Goal: Transaction & Acquisition: Purchase product/service

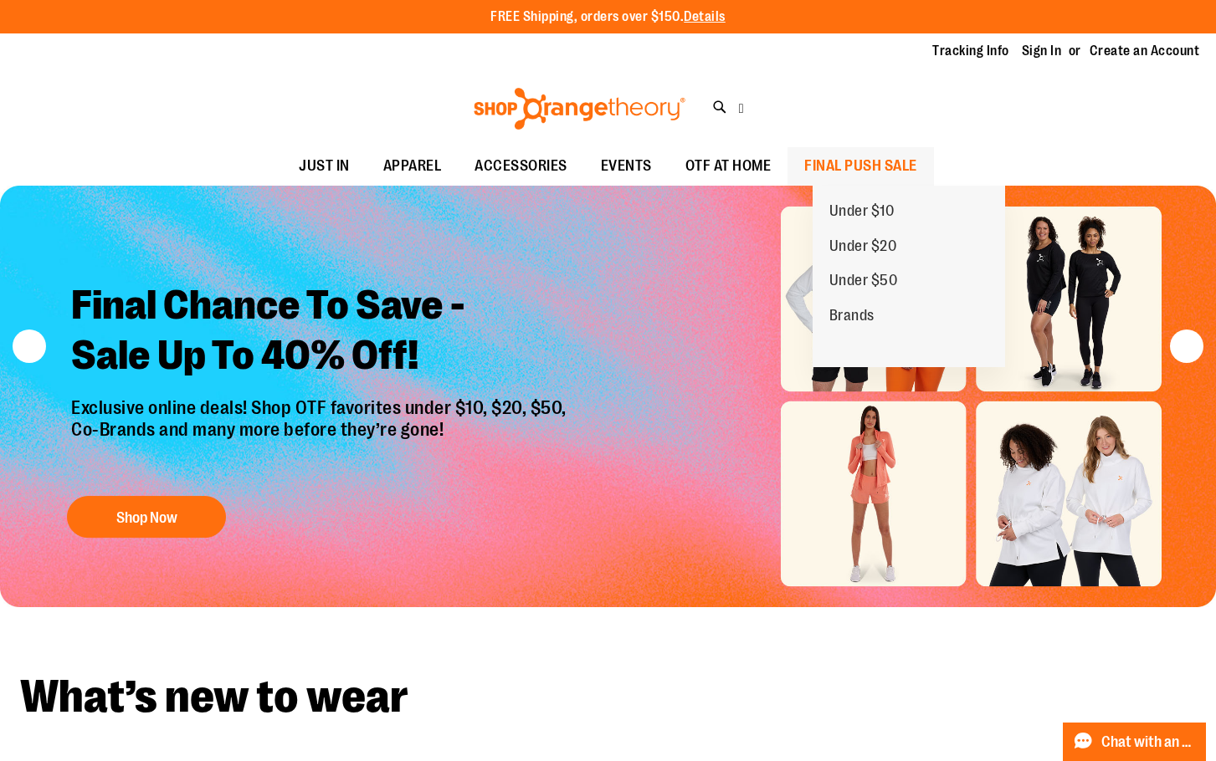
click at [855, 165] on span "FINAL PUSH SALE" at bounding box center [860, 166] width 113 height 38
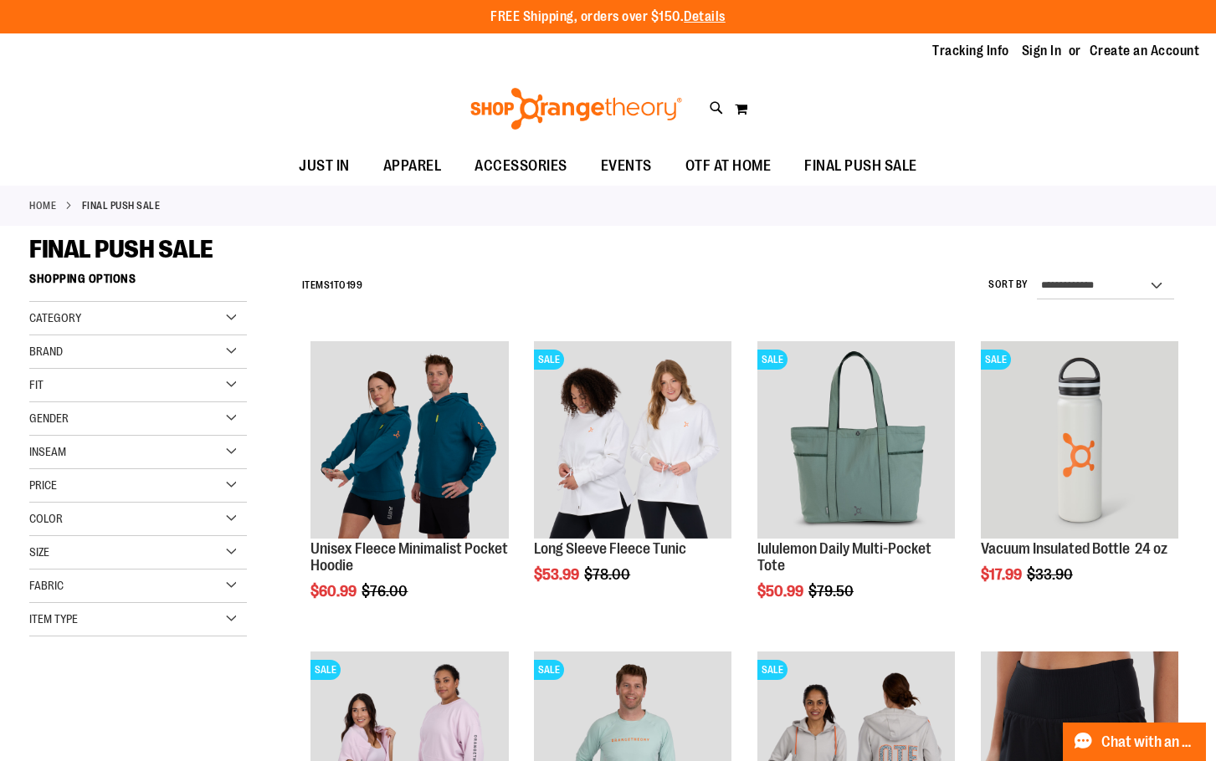
click at [242, 422] on div "Gender" at bounding box center [138, 419] width 218 height 33
click at [33, 474] on link "Women 111 items" at bounding box center [129, 471] width 209 height 18
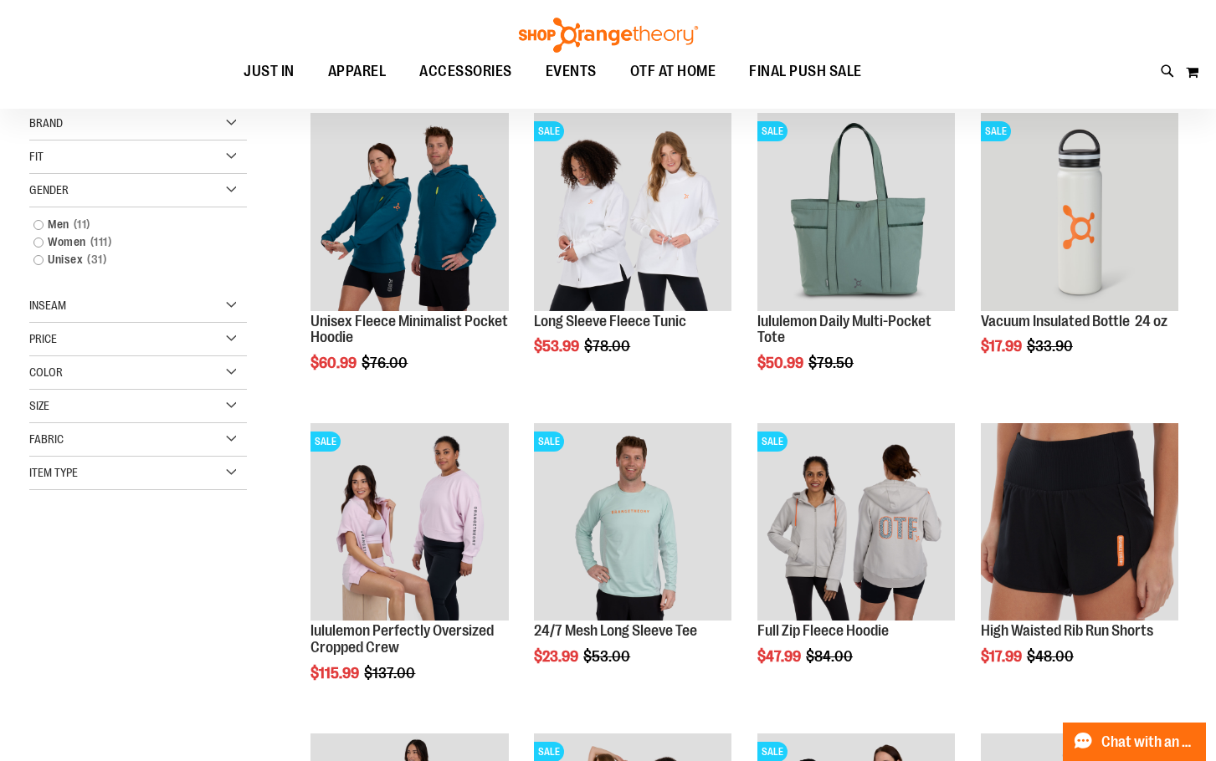
scroll to position [264, 0]
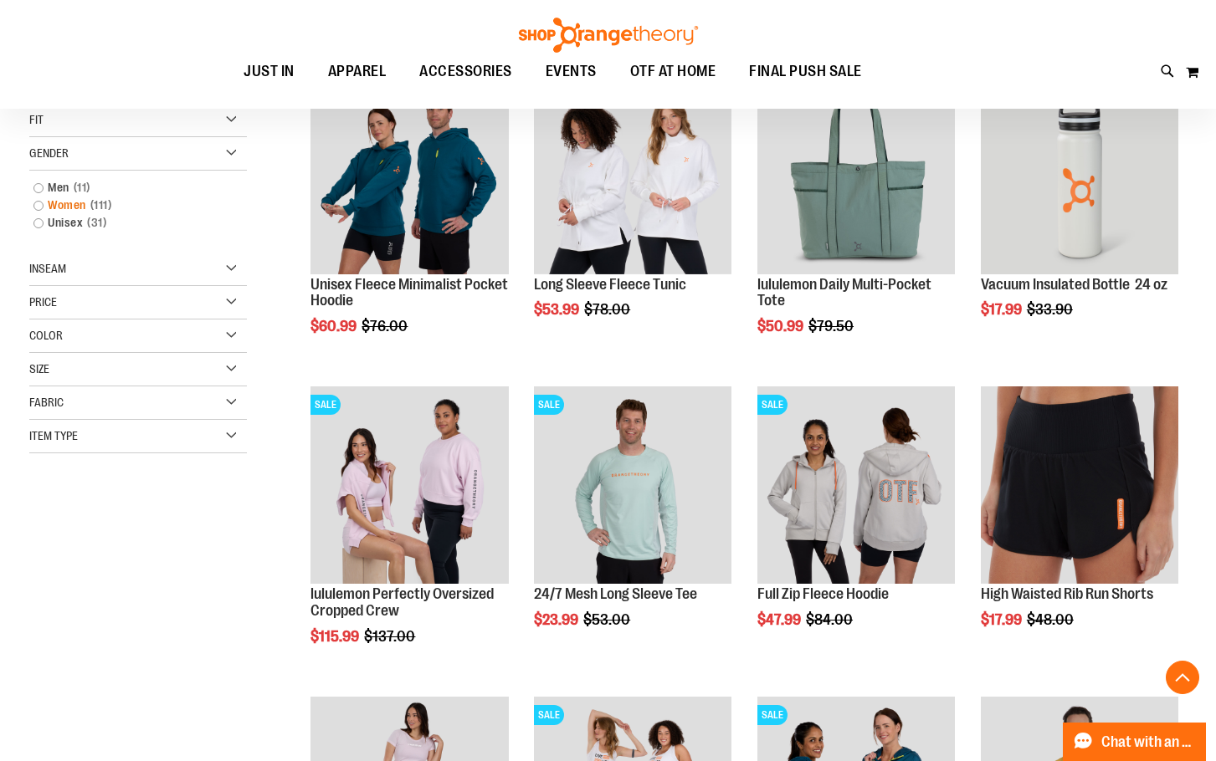
click at [38, 206] on link "Women 111 items" at bounding box center [129, 206] width 209 height 18
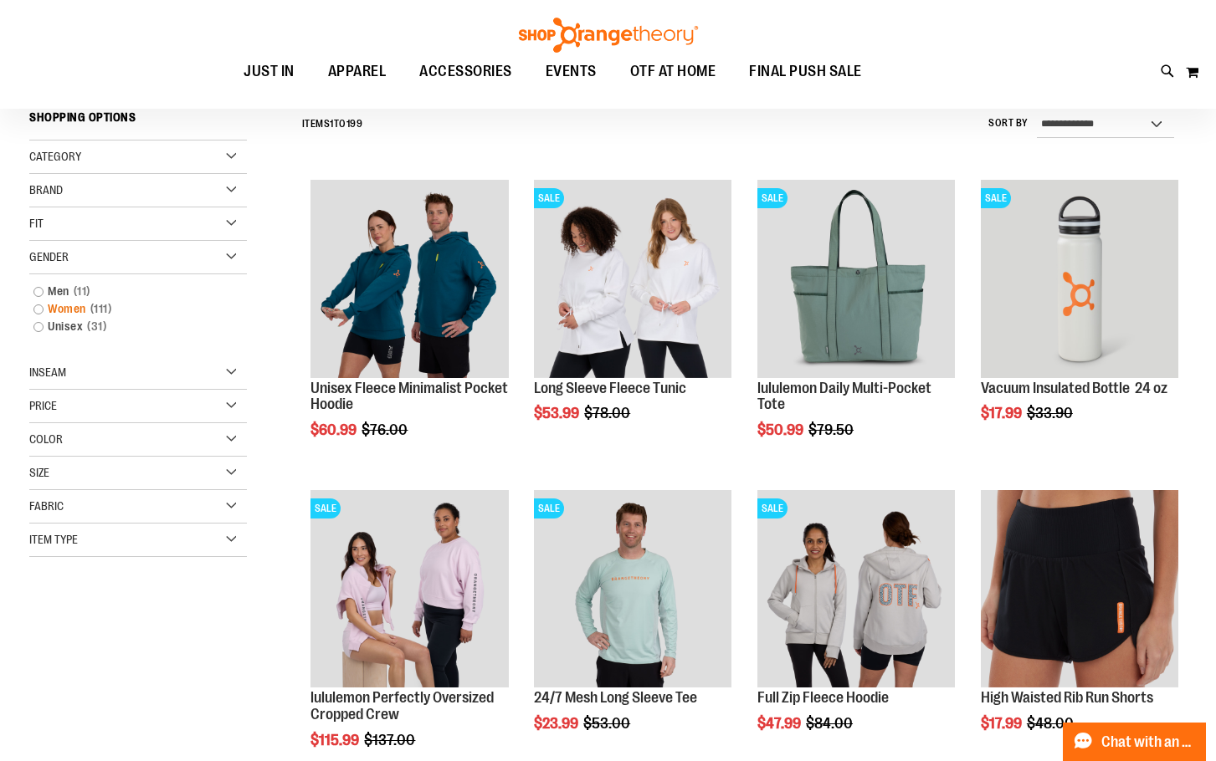
scroll to position [156, 0]
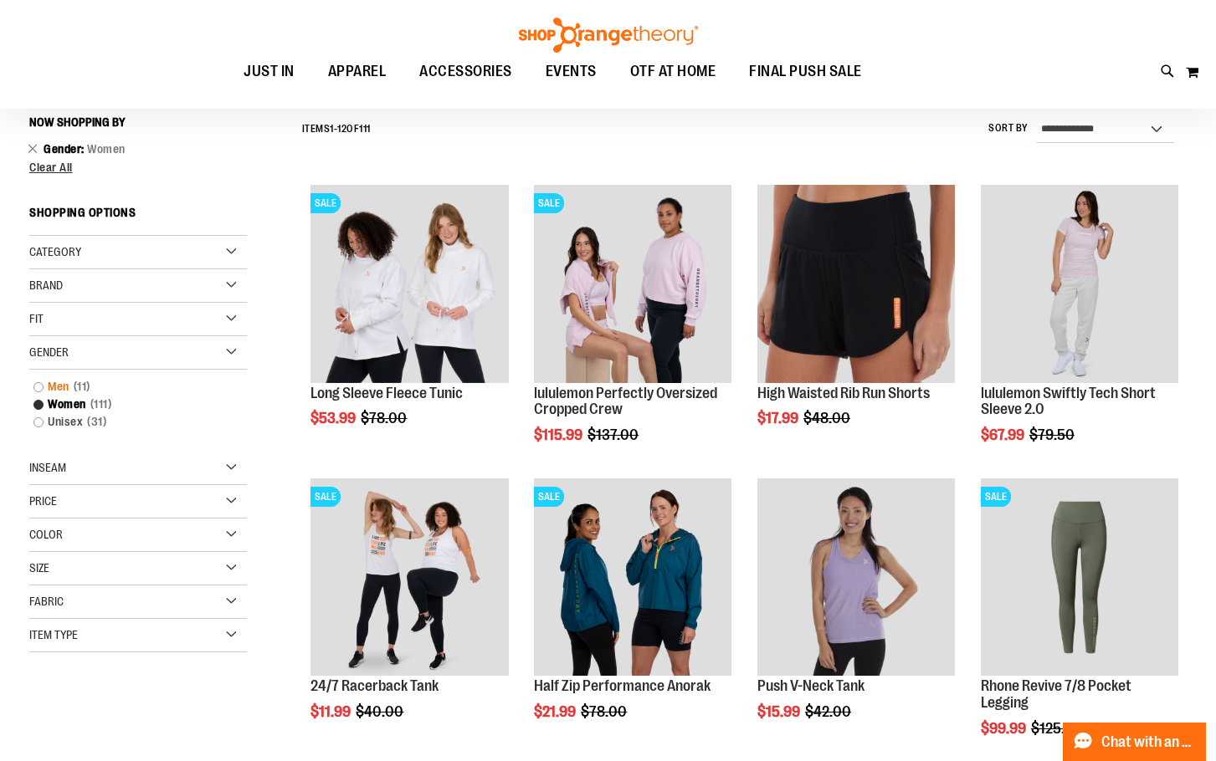
click at [38, 392] on link "Men 11 items" at bounding box center [129, 387] width 209 height 18
click at [40, 424] on link "Unisex 31 items" at bounding box center [129, 422] width 209 height 18
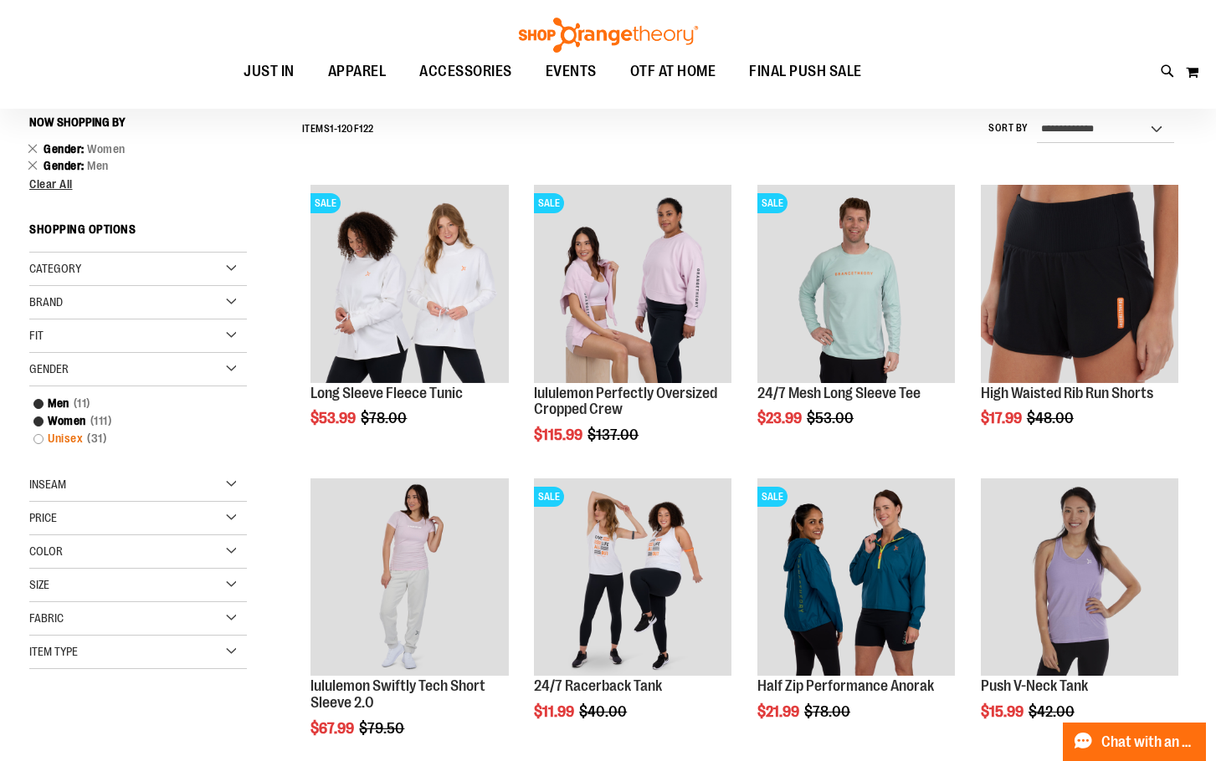
click at [35, 442] on link "Unisex 31 items" at bounding box center [129, 439] width 209 height 18
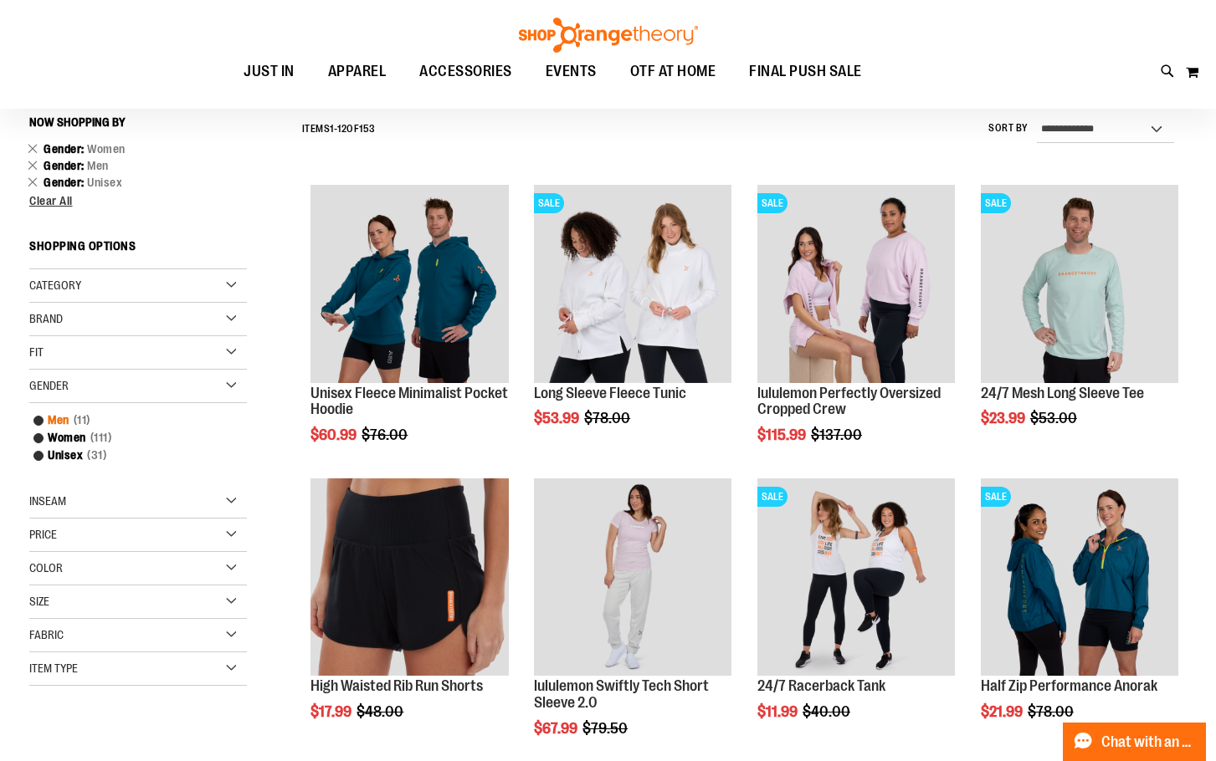
click at [42, 421] on link "Men 11 items" at bounding box center [129, 421] width 209 height 18
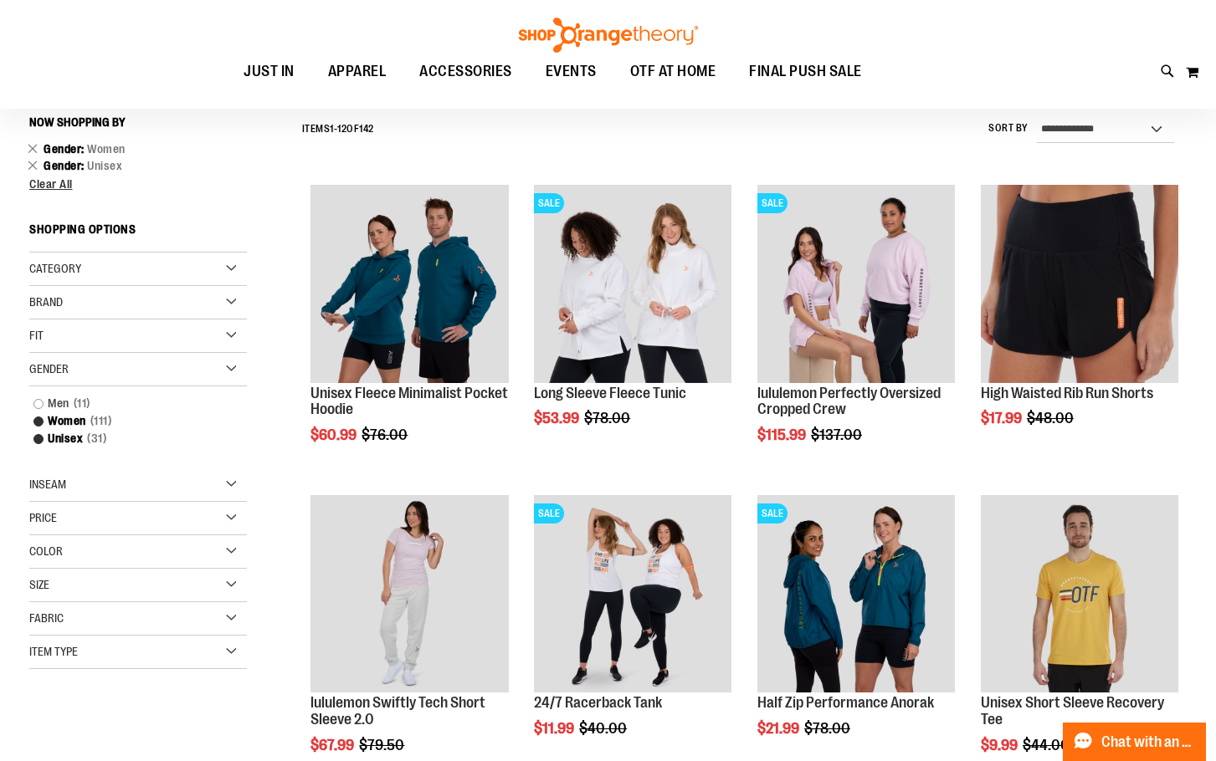
click at [757, 130] on div "**********" at bounding box center [740, 130] width 893 height 44
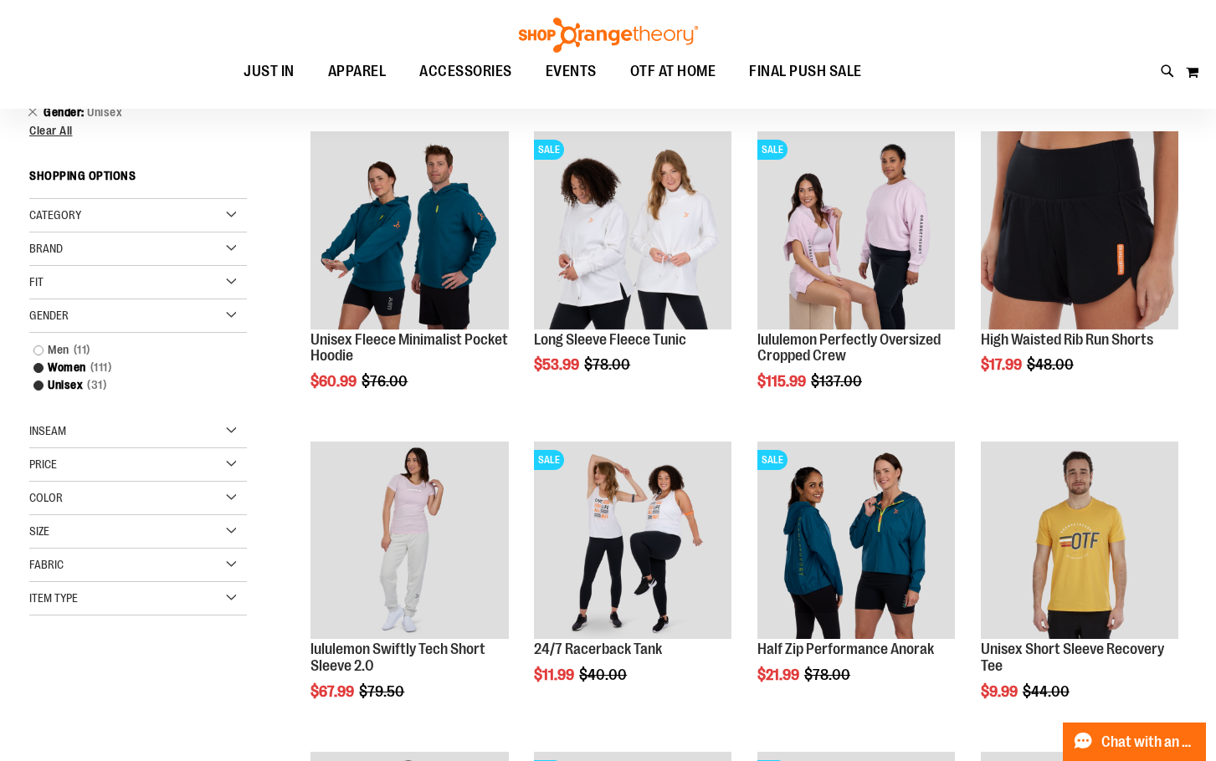
scroll to position [239, 0]
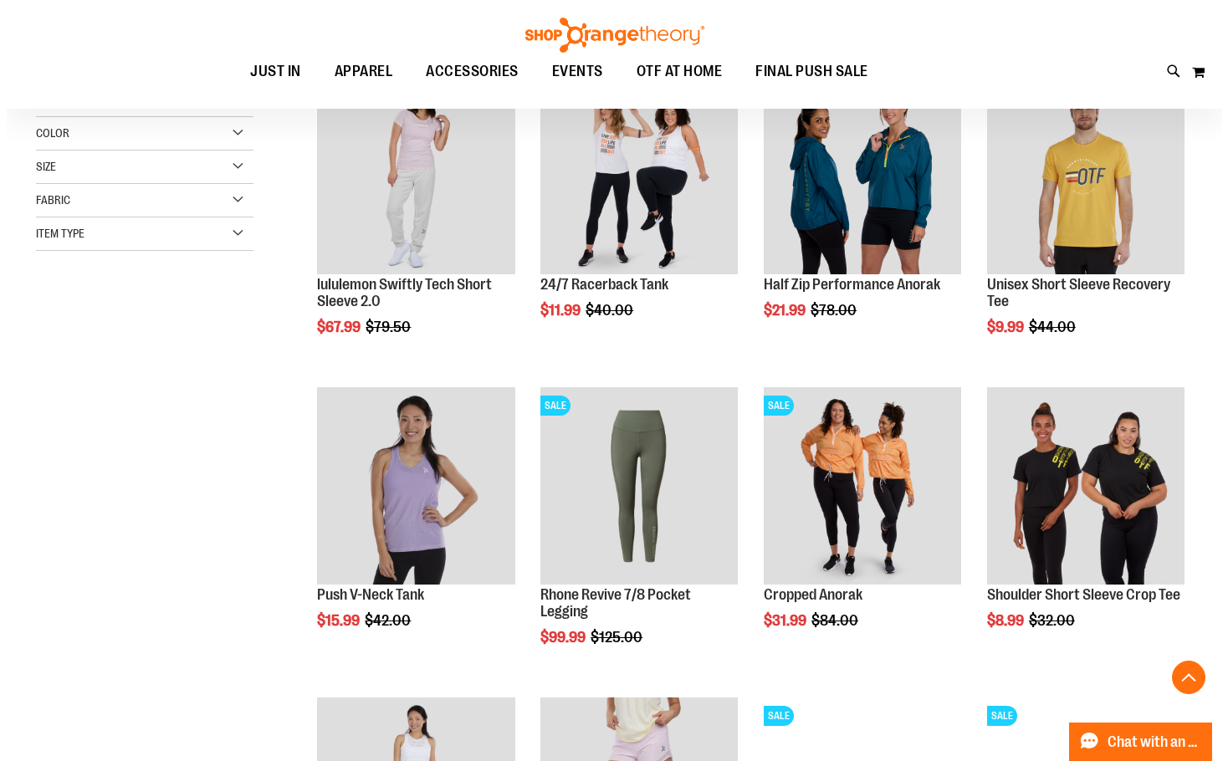
scroll to position [658, 0]
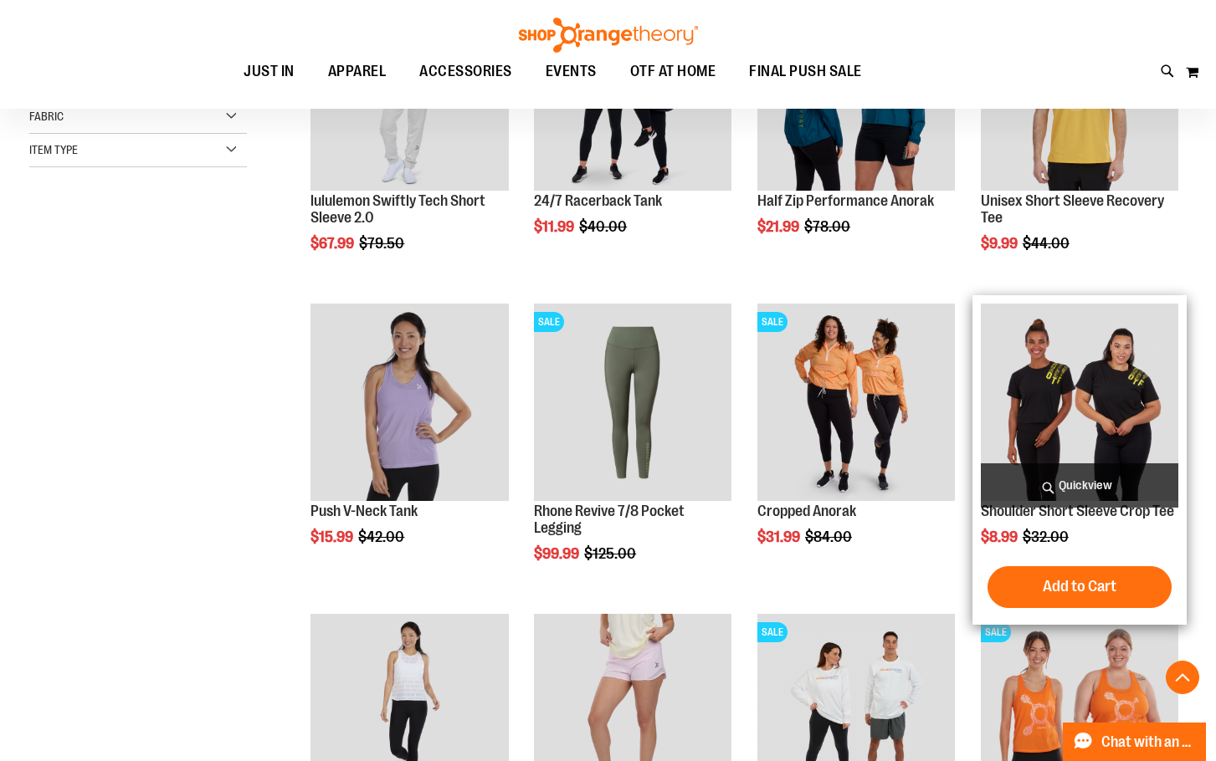
click at [1105, 482] on span "Quickview" at bounding box center [1079, 486] width 197 height 44
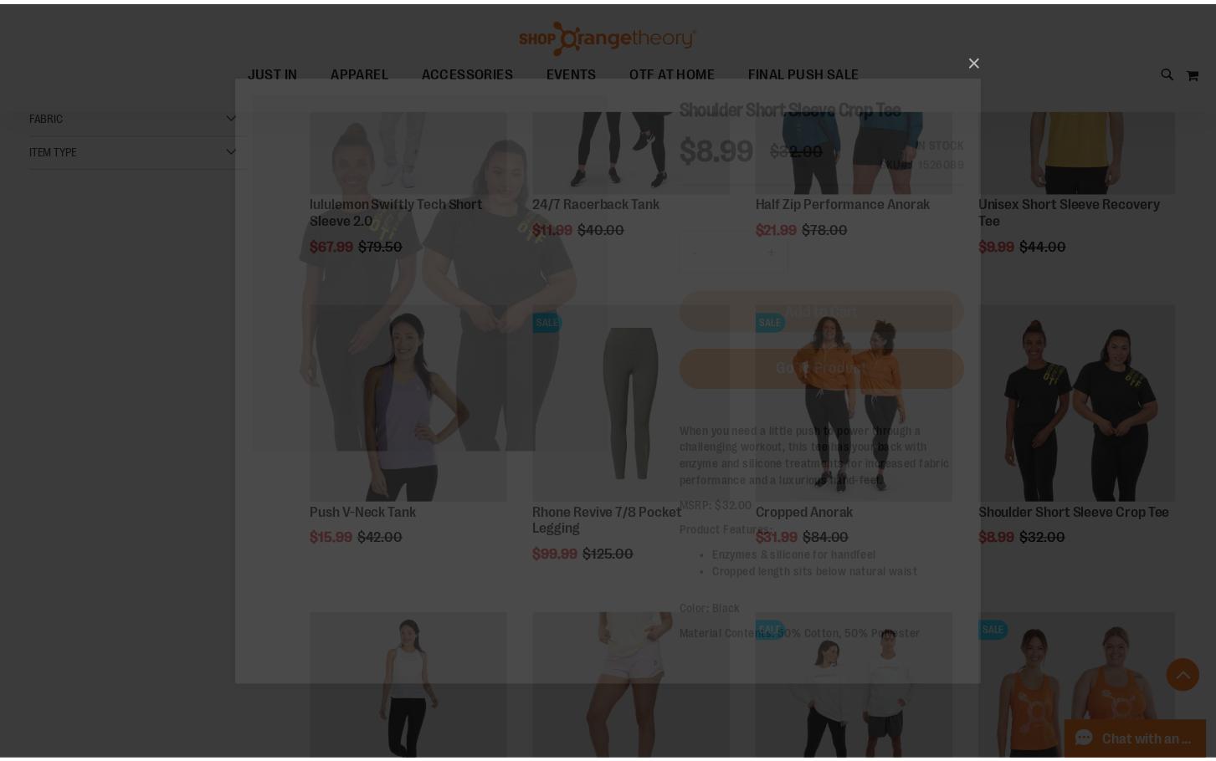
scroll to position [0, 0]
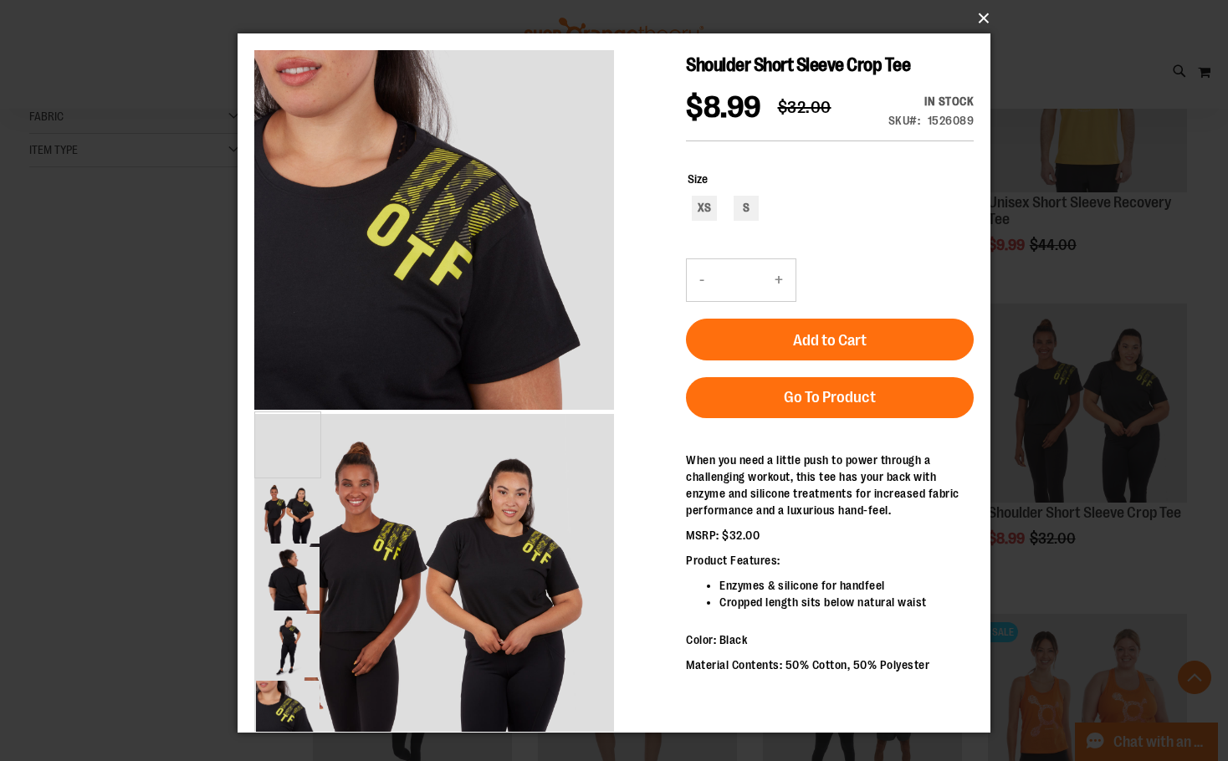
click at [980, 19] on button "×" at bounding box center [619, 18] width 753 height 37
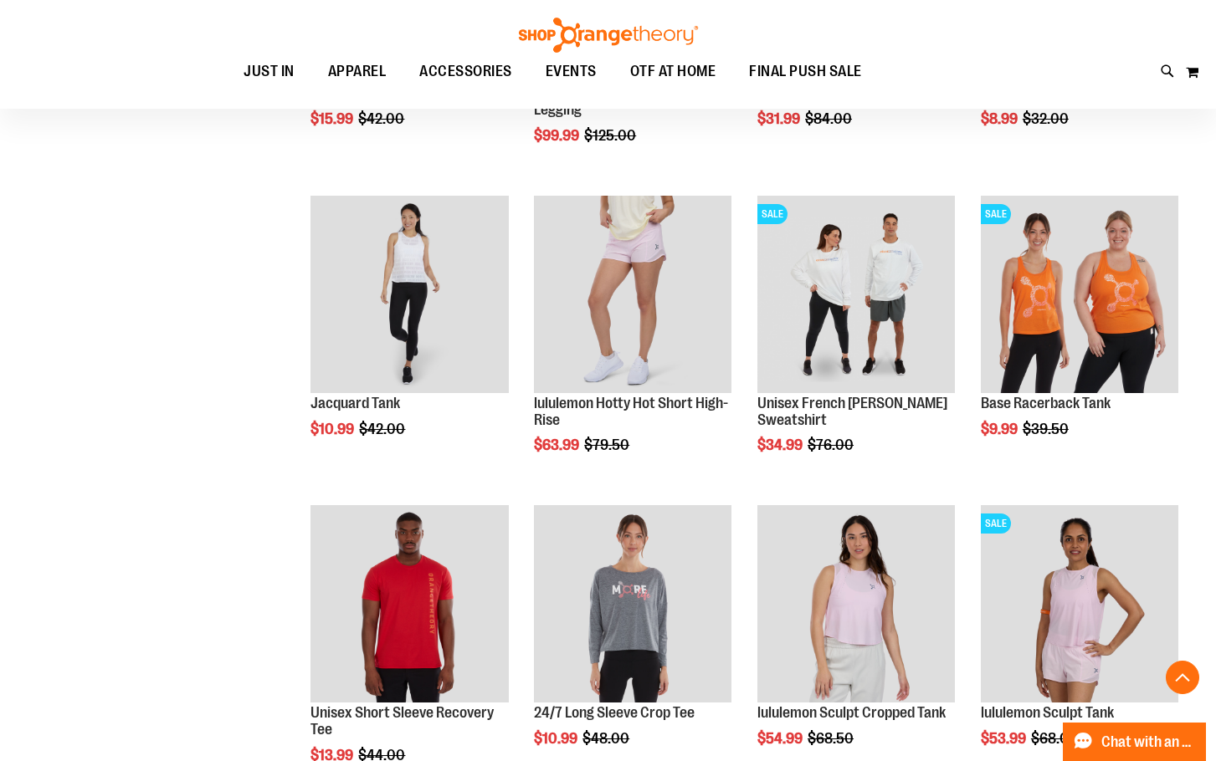
scroll to position [1160, 0]
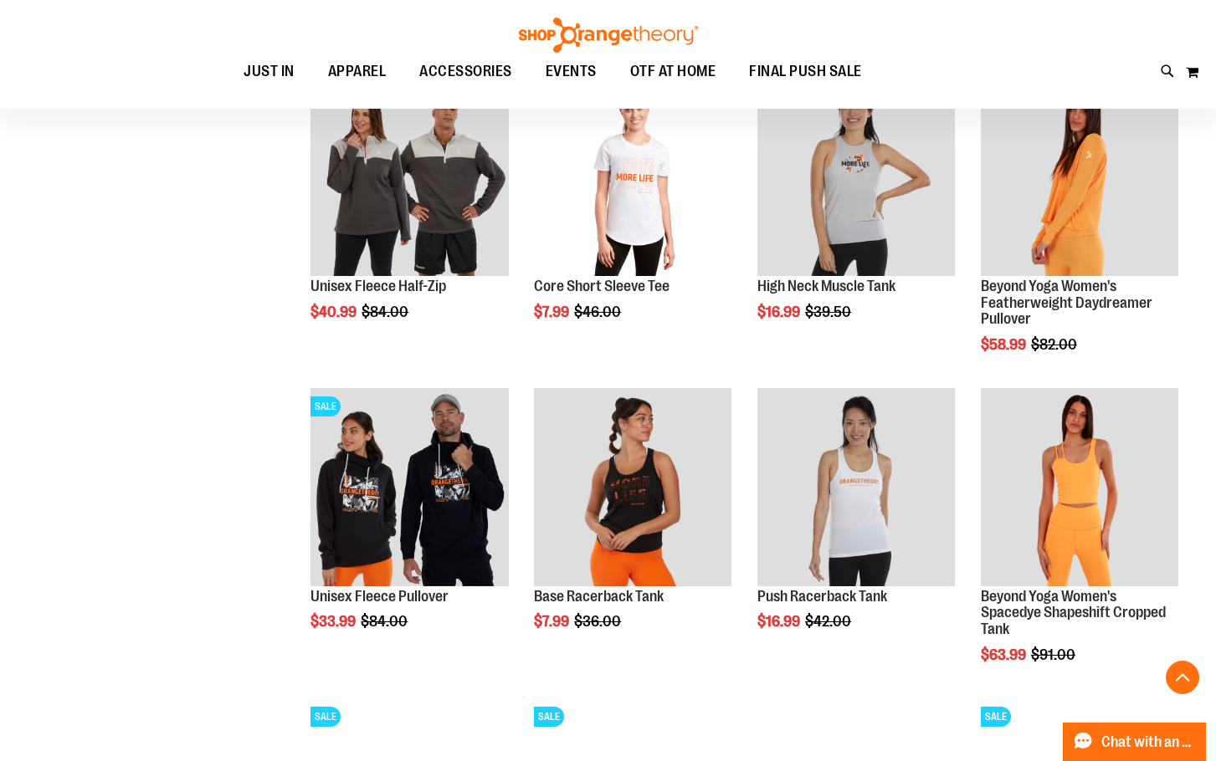
scroll to position [2164, 0]
